Goal: Information Seeking & Learning: Learn about a topic

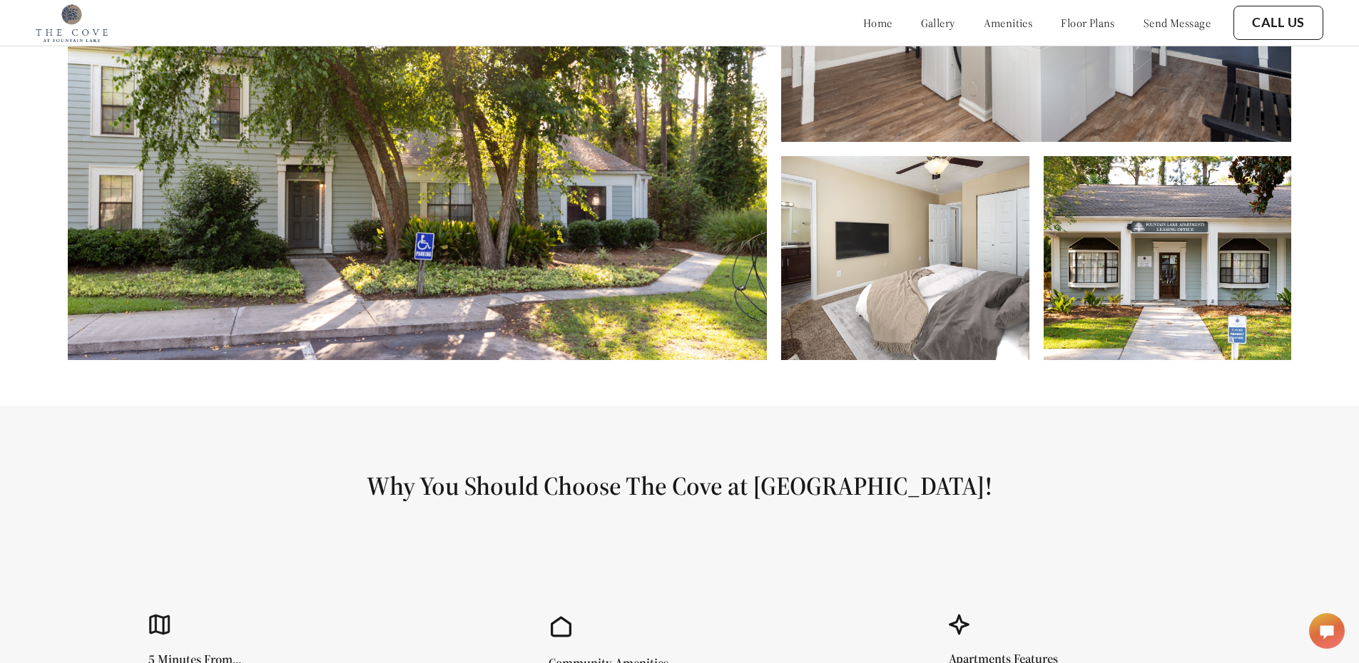
scroll to position [892, 0]
click at [551, 293] on img at bounding box center [417, 116] width 699 height 489
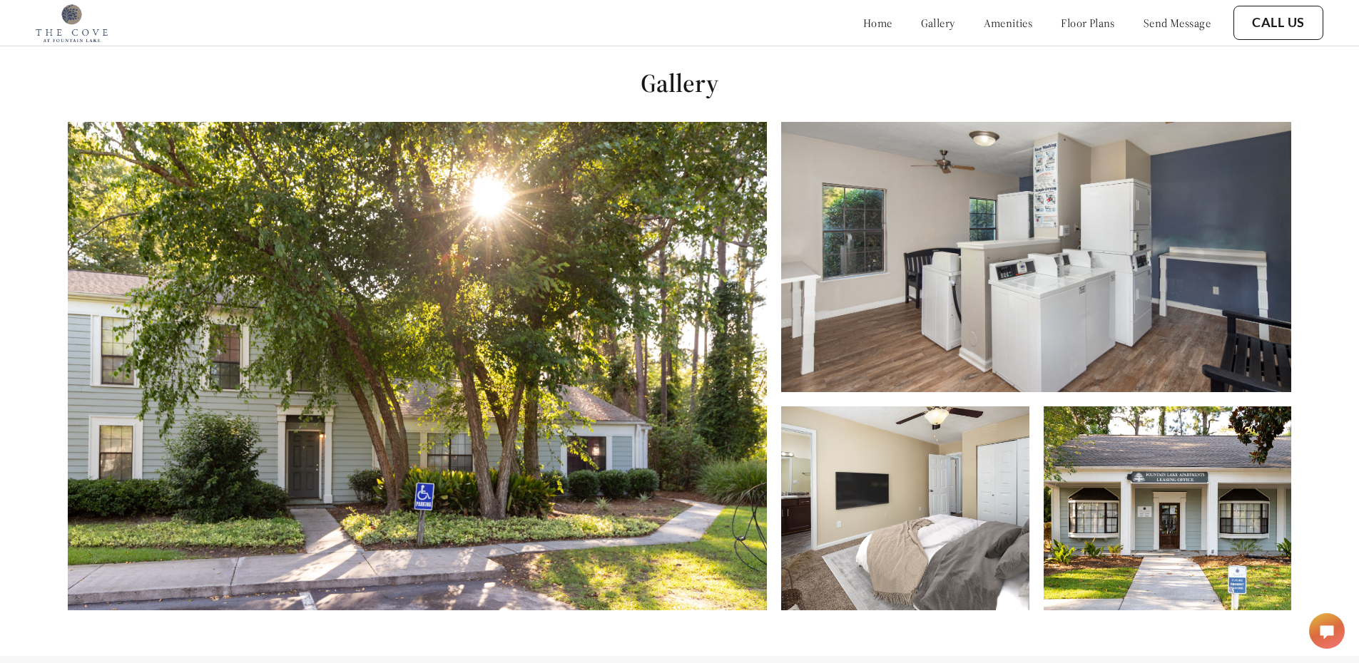
click at [921, 20] on link "gallery" at bounding box center [938, 23] width 34 height 14
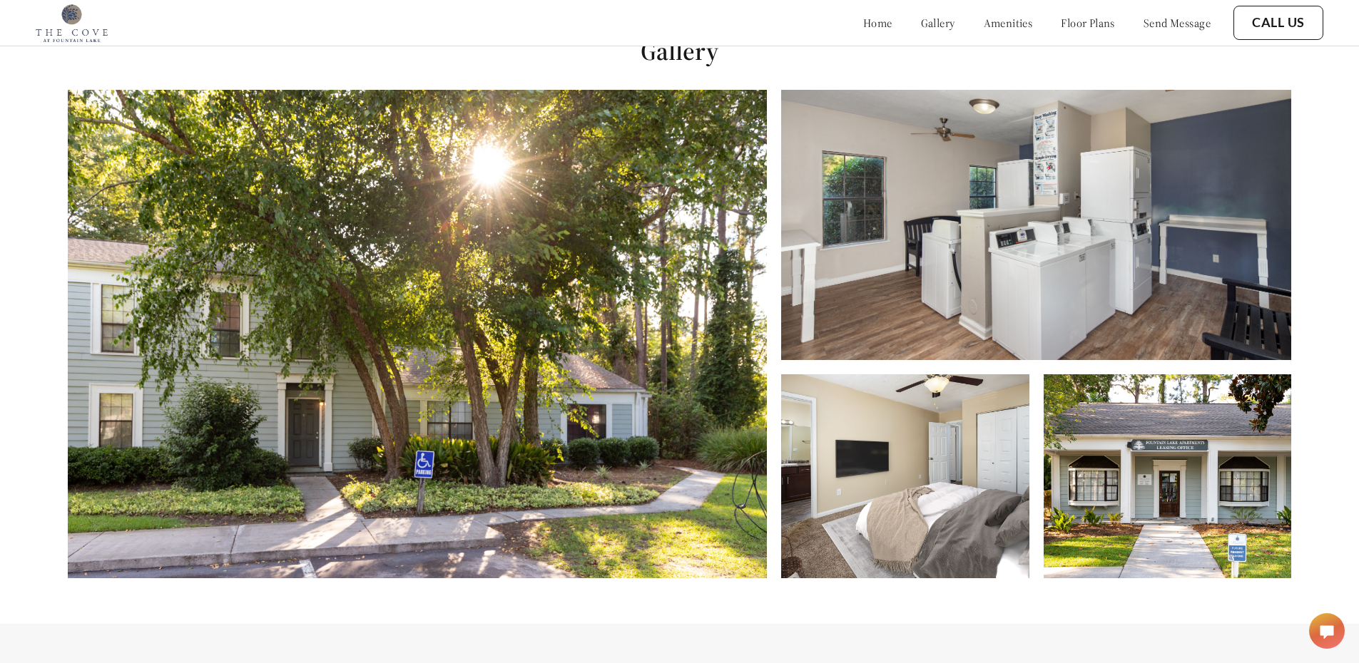
click at [989, 151] on img at bounding box center [1035, 225] width 509 height 270
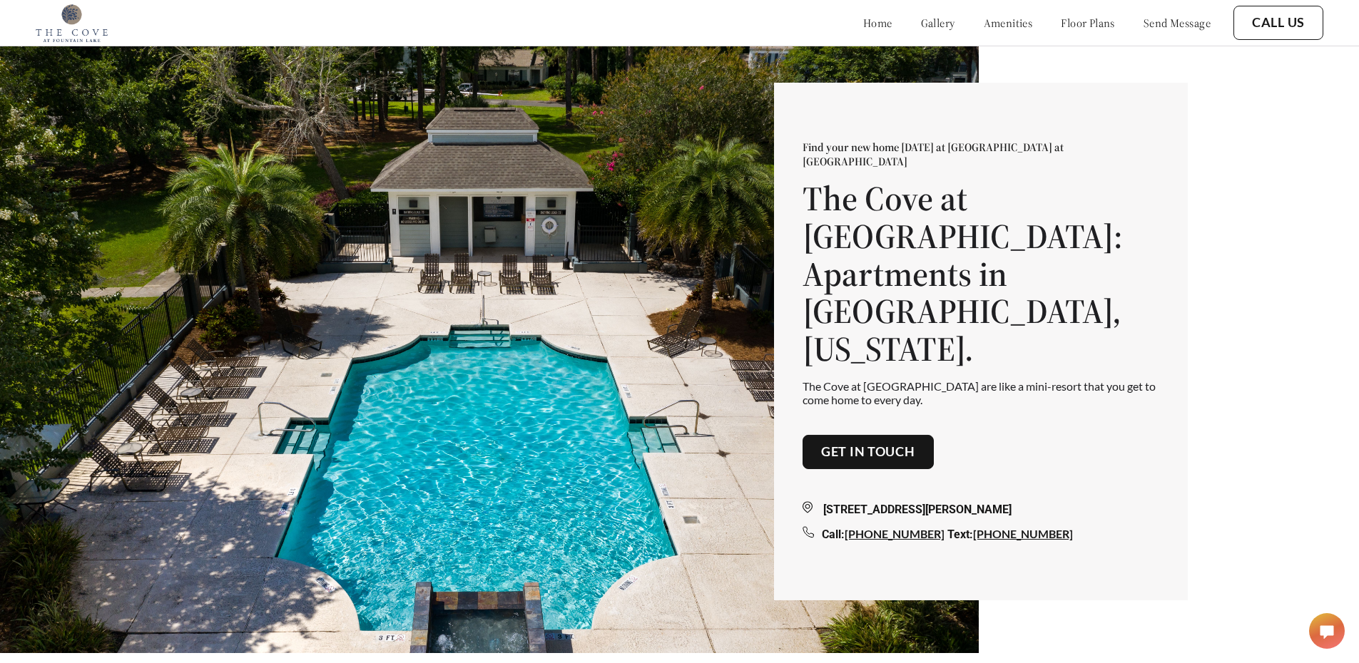
scroll to position [0, 0]
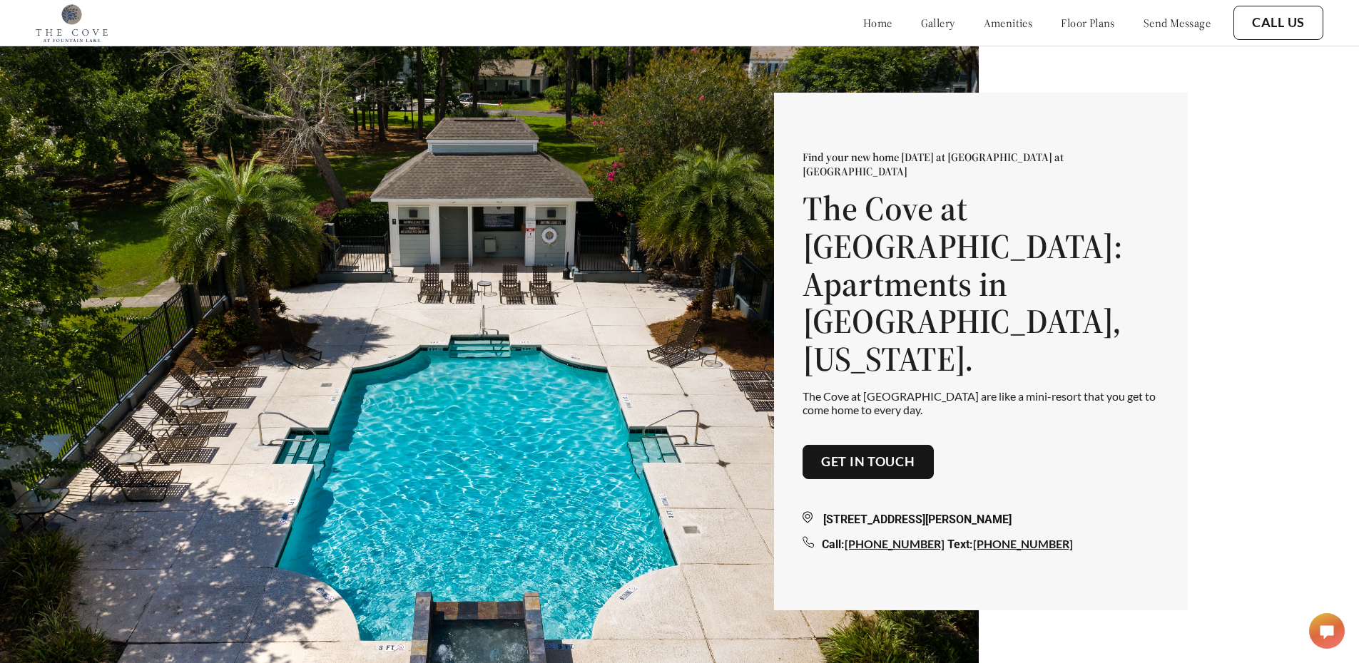
click at [1083, 22] on link "floor plans" at bounding box center [1088, 23] width 54 height 14
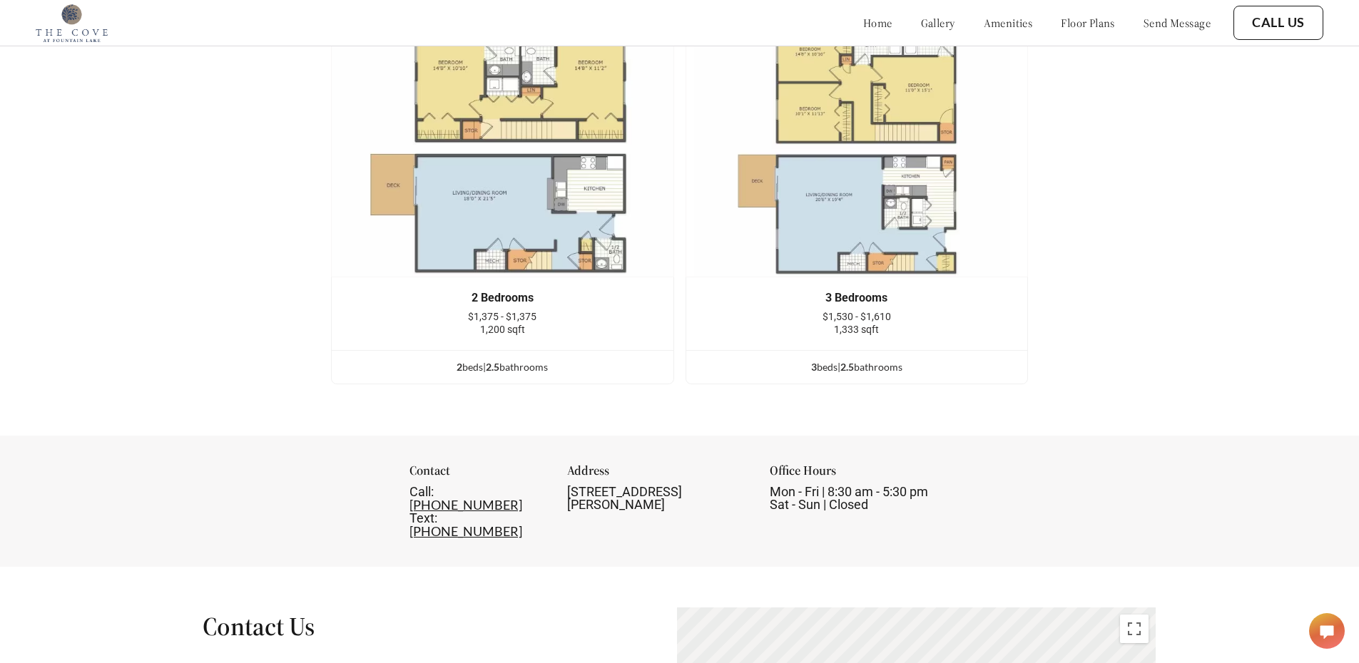
scroll to position [2373, 0]
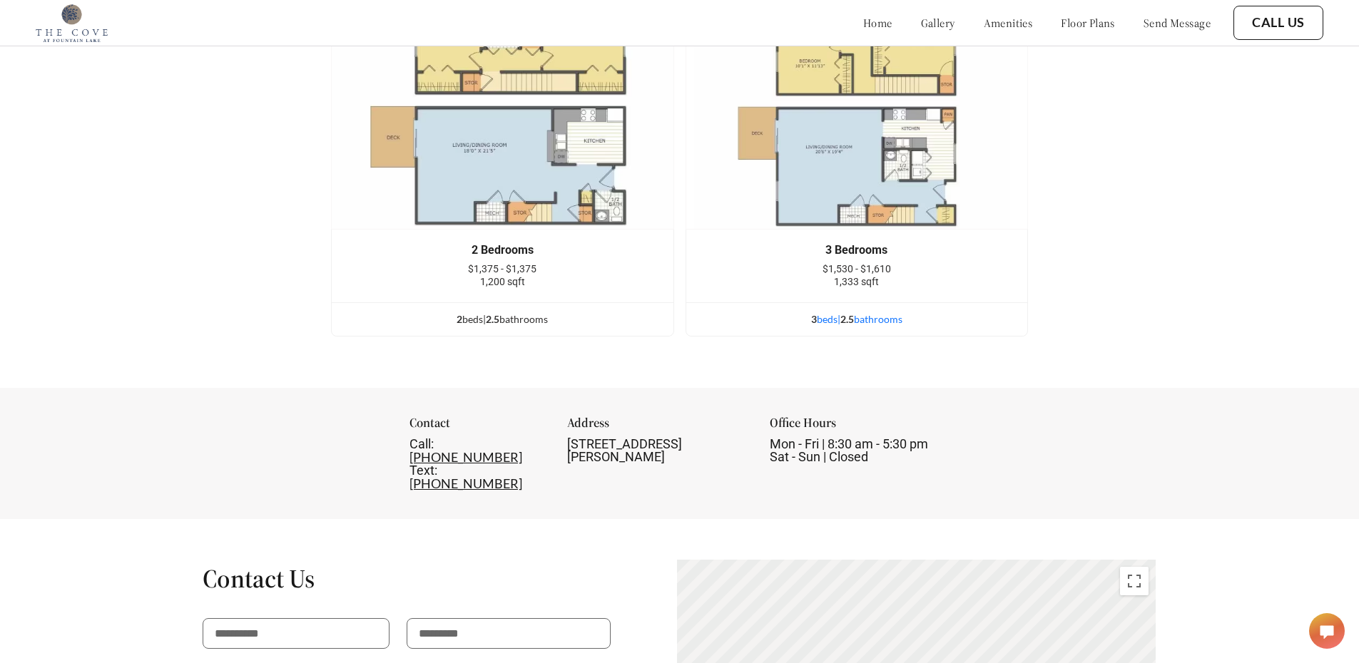
click at [880, 327] on div "3 bed s | 2.5 bathroom s" at bounding box center [857, 320] width 342 height 16
click at [831, 327] on div "3 bed s | 2.5 bathroom s" at bounding box center [857, 320] width 342 height 16
